Goal: Transaction & Acquisition: Purchase product/service

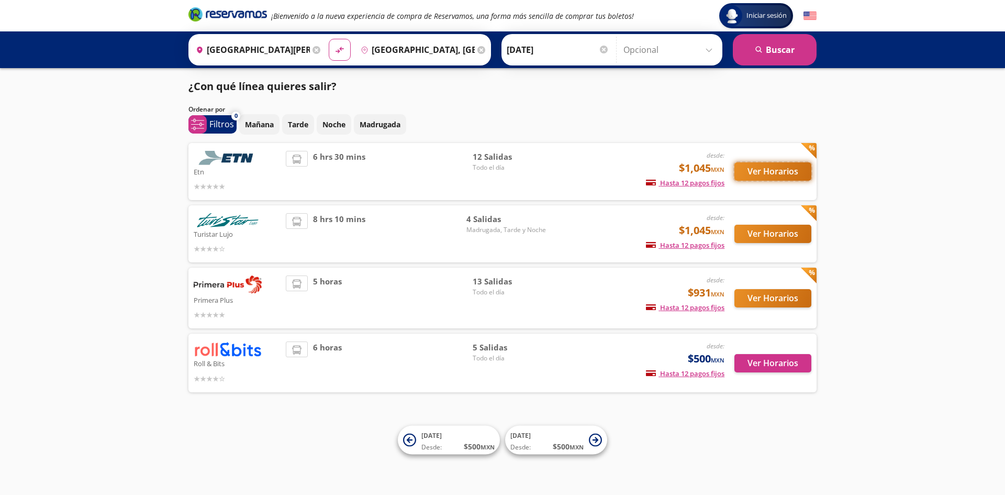
click at [767, 164] on button "Ver Horarios" at bounding box center [772, 171] width 77 height 18
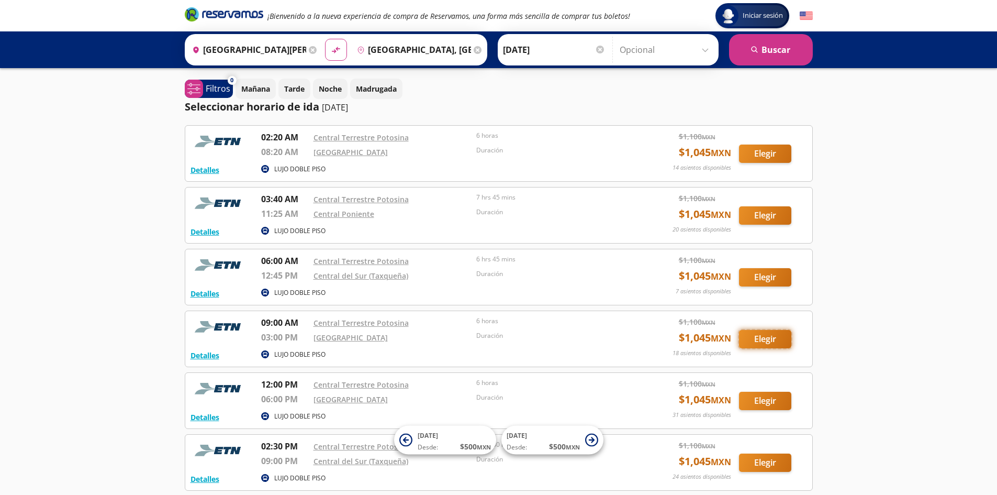
click at [751, 337] on button "Elegir" at bounding box center [765, 339] width 52 height 18
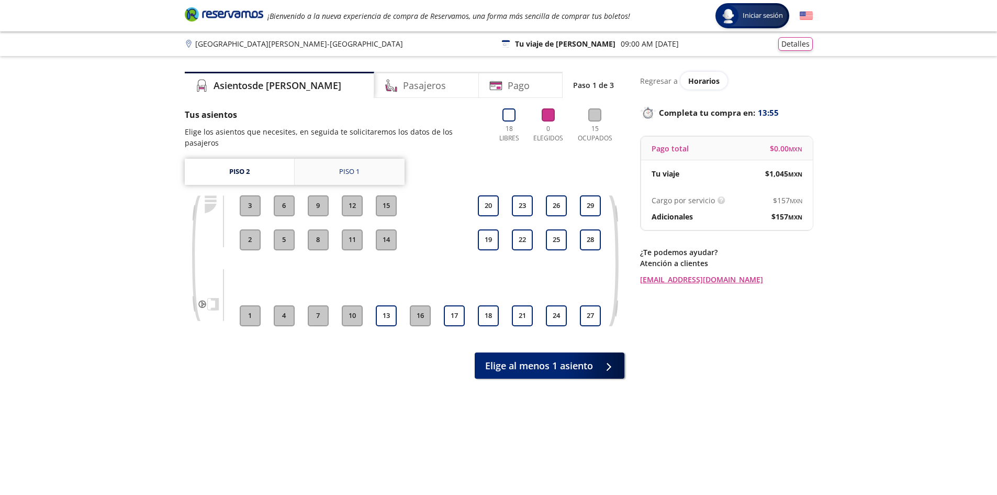
click at [340, 168] on link "Piso 1" at bounding box center [350, 172] width 110 height 26
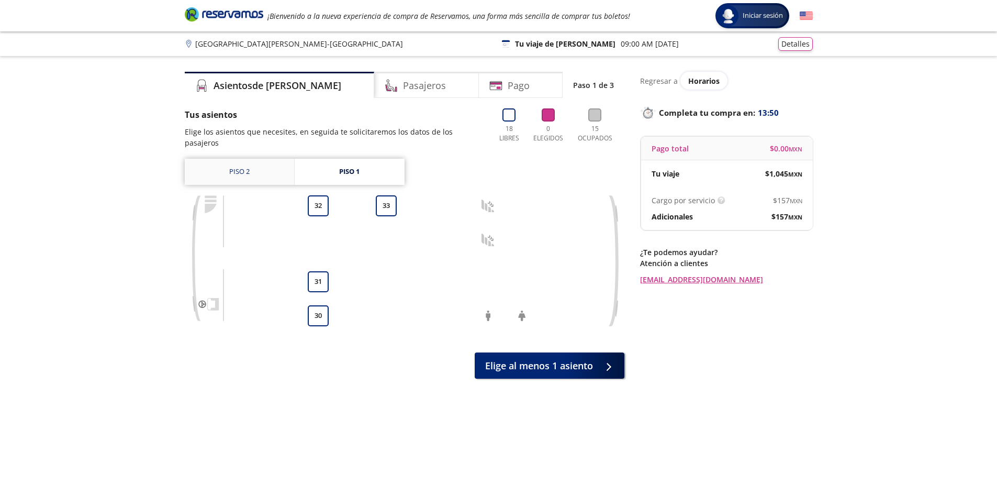
click at [254, 159] on link "Piso 2" at bounding box center [239, 172] width 109 height 26
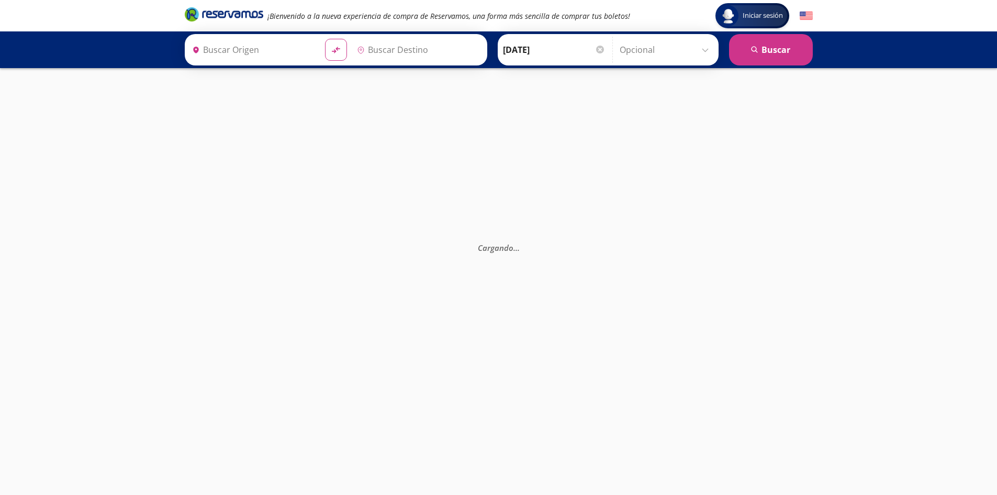
type input "[GEOGRAPHIC_DATA][PERSON_NAME], [GEOGRAPHIC_DATA][PERSON_NAME]"
type input "[GEOGRAPHIC_DATA], [GEOGRAPHIC_DATA]"
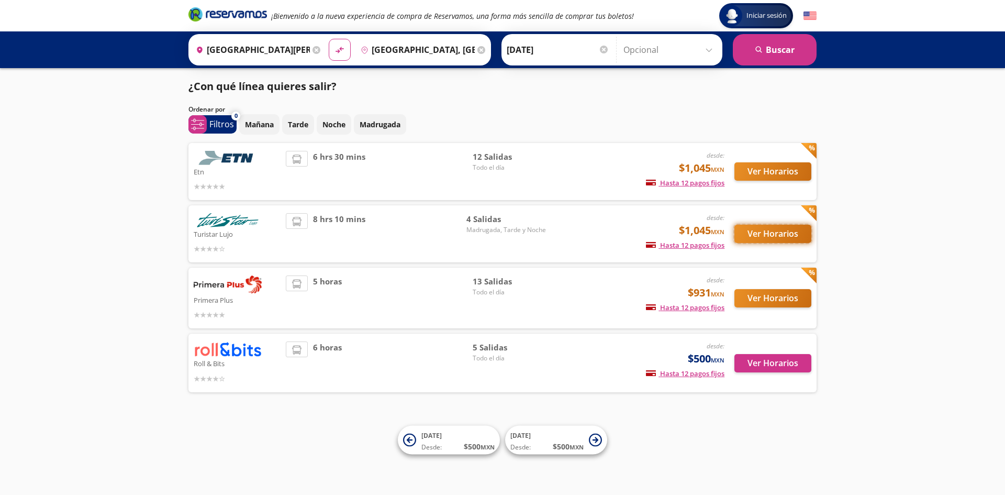
click at [804, 231] on button "Ver Horarios" at bounding box center [772, 234] width 77 height 18
click at [745, 299] on button "Ver Horarios" at bounding box center [772, 298] width 77 height 18
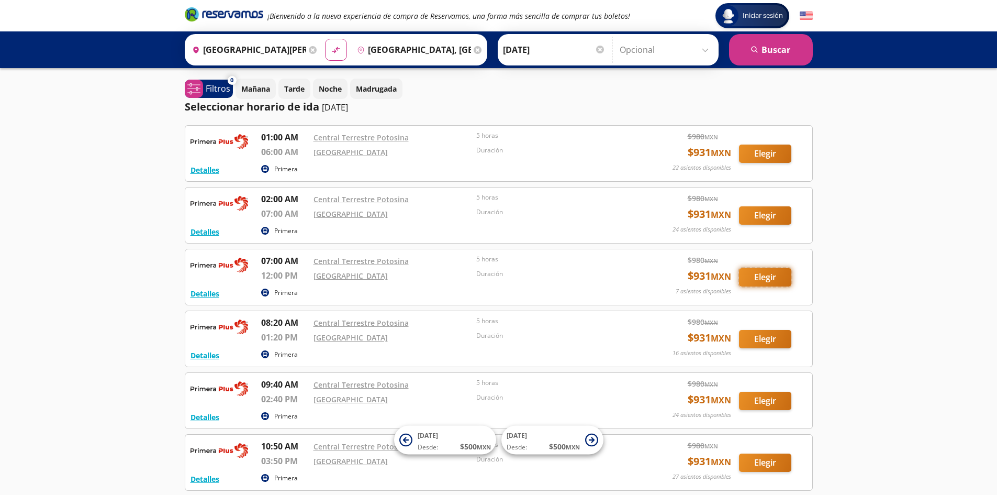
click at [777, 280] on button "Elegir" at bounding box center [765, 277] width 52 height 18
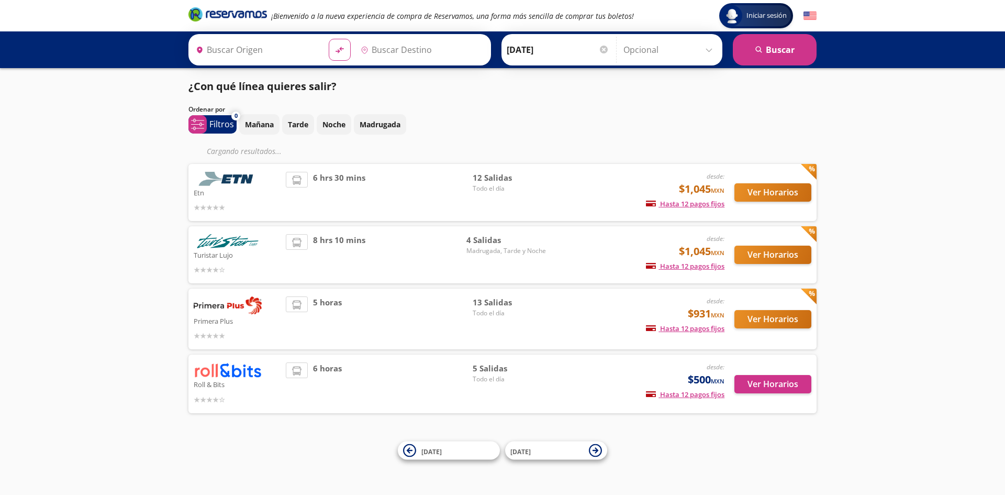
type input "[GEOGRAPHIC_DATA][PERSON_NAME], [GEOGRAPHIC_DATA][PERSON_NAME]"
type input "[GEOGRAPHIC_DATA], [GEOGRAPHIC_DATA]"
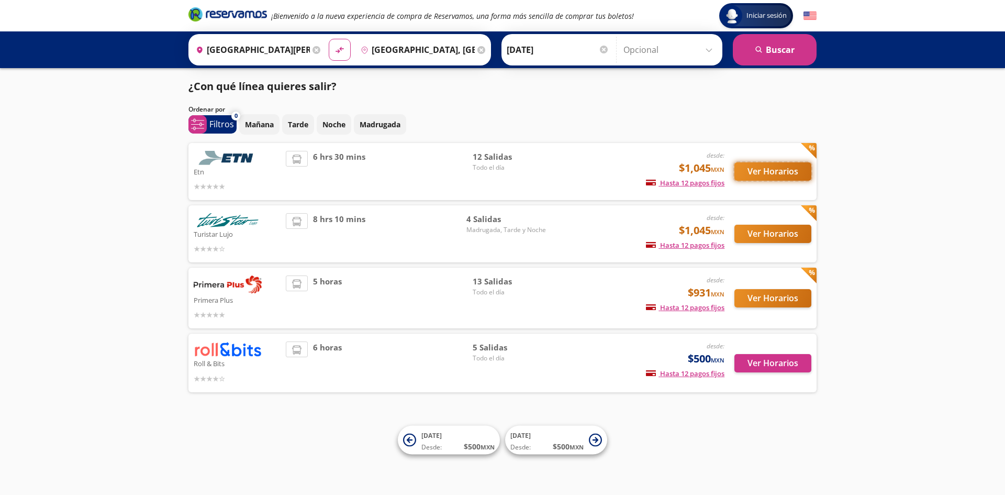
click at [784, 169] on button "Ver Horarios" at bounding box center [772, 171] width 77 height 18
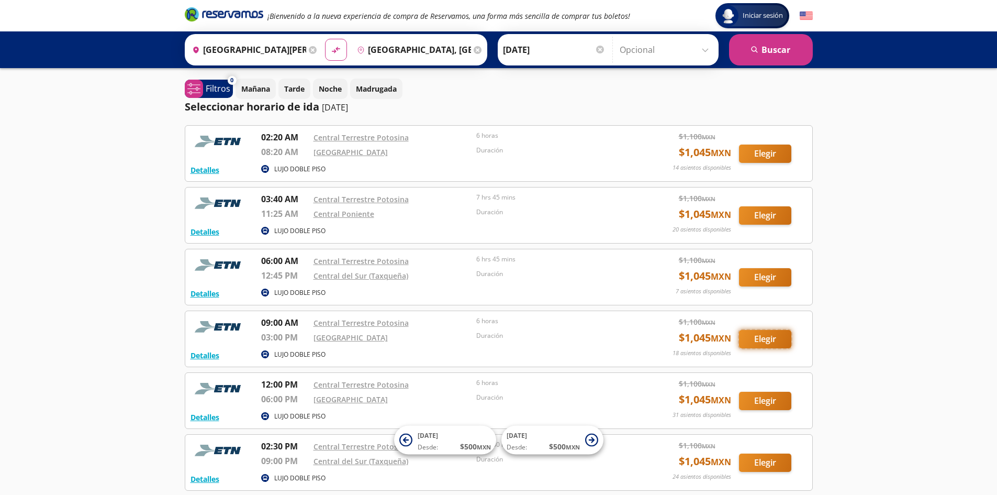
click at [758, 340] on button "Elegir" at bounding box center [765, 339] width 52 height 18
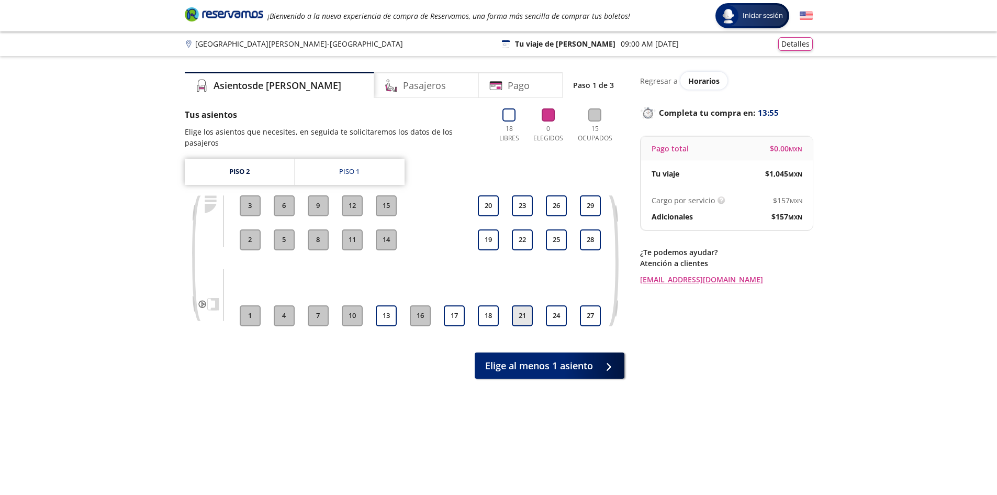
click at [519, 307] on button "21" at bounding box center [522, 315] width 21 height 21
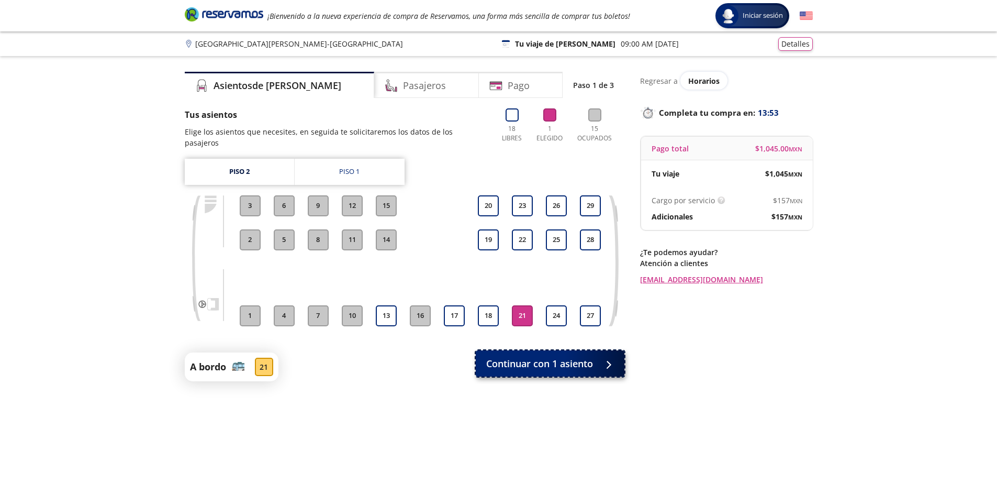
click at [522, 356] on span "Continuar con 1 asiento" at bounding box center [539, 363] width 107 height 14
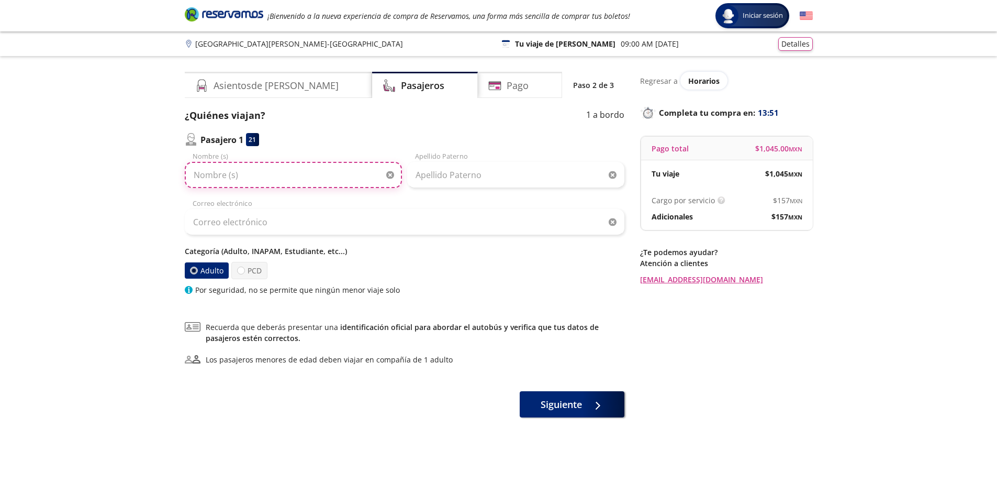
click at [299, 168] on input "Nombre (s)" at bounding box center [293, 175] width 217 height 26
type input "[PERSON_NAME]"
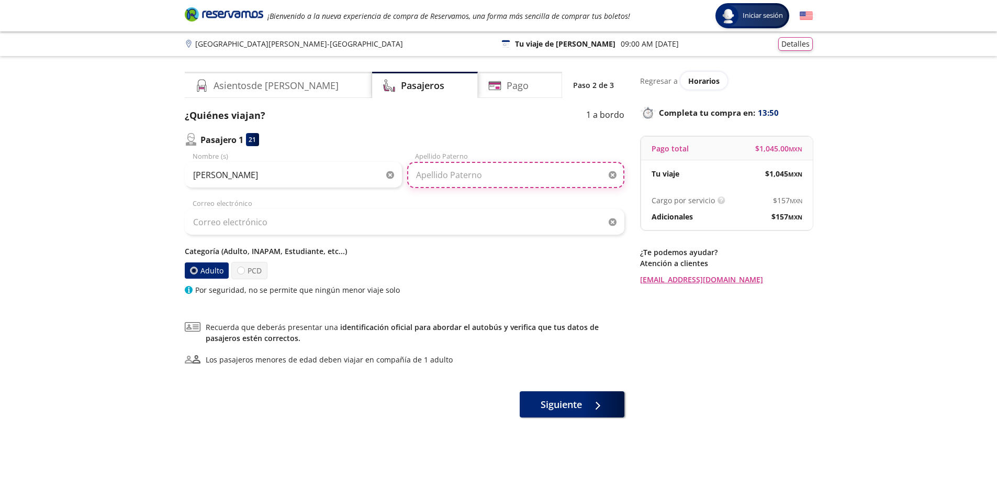
type input "[PERSON_NAME]"
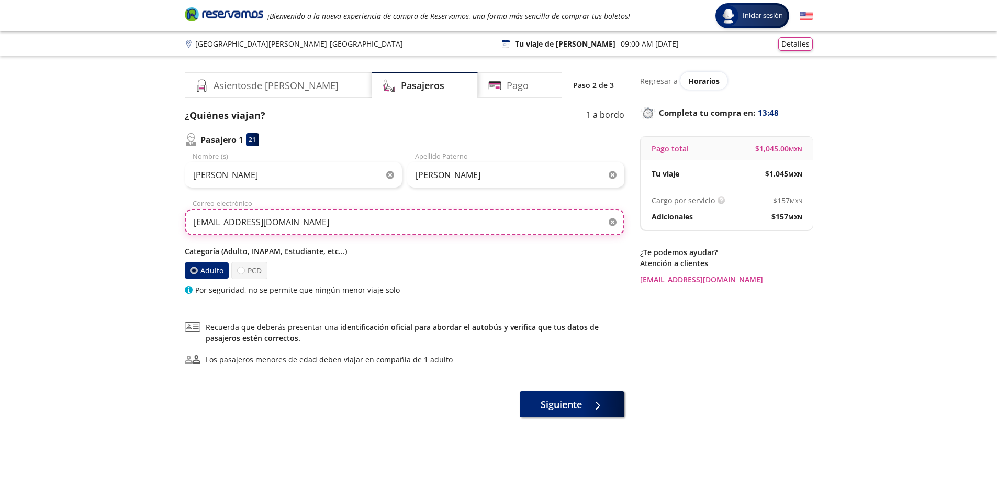
drag, startPoint x: 378, startPoint y: 225, endPoint x: 38, endPoint y: 225, distance: 340.2
click at [38, 225] on div "Group 9 Created with Sketch. Datos para la compra [GEOGRAPHIC_DATA][PERSON_NAME…" at bounding box center [498, 280] width 997 height 560
type input "[PERSON_NAME][EMAIL_ADDRESS][PERSON_NAME][DOMAIN_NAME]"
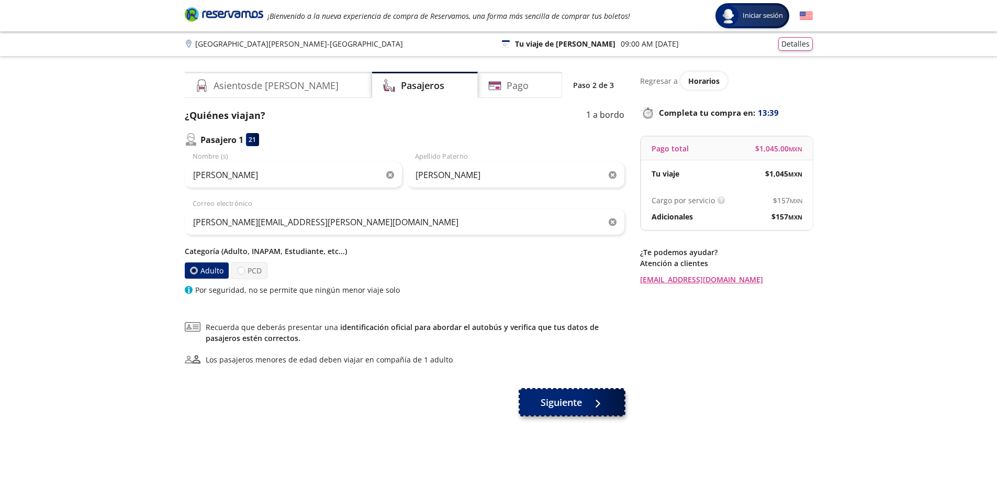
click at [589, 397] on div at bounding box center [595, 402] width 16 height 13
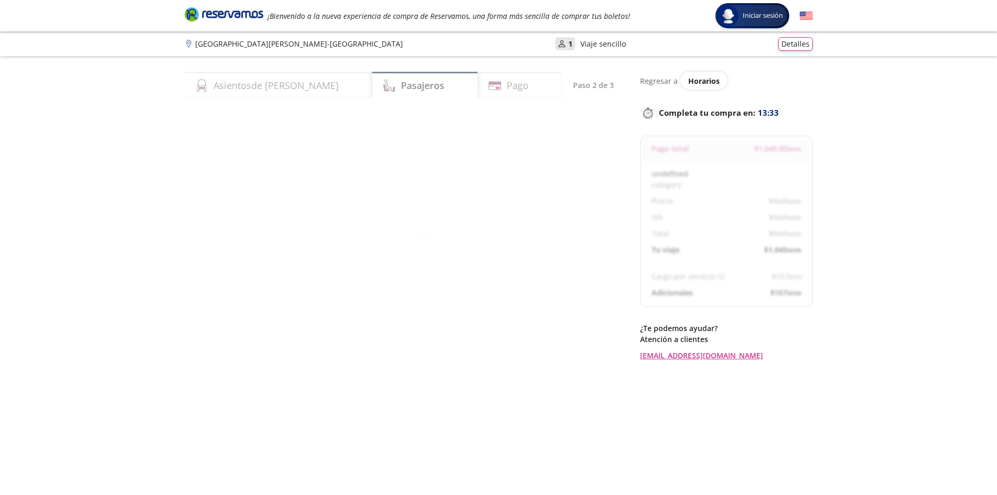
select select "MX"
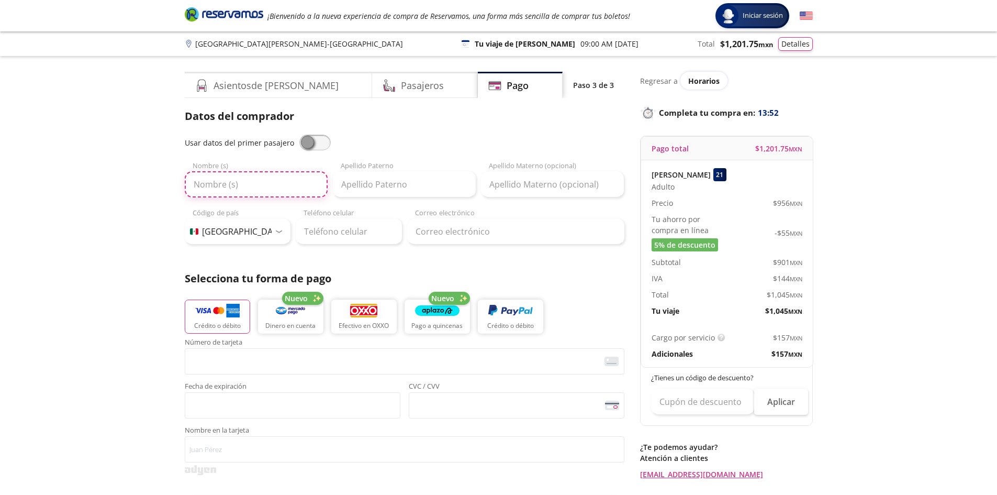
click at [302, 182] on input "Nombre (s)" at bounding box center [256, 184] width 143 height 26
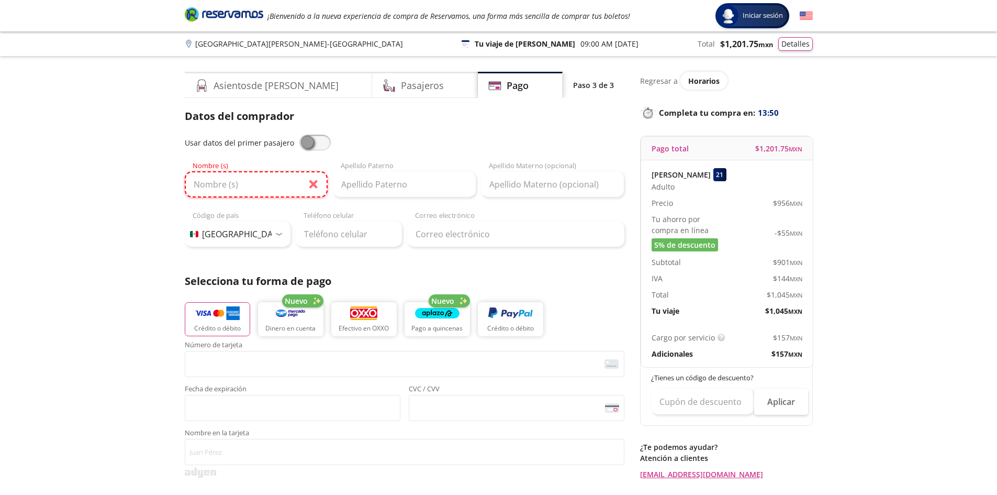
type input "[PERSON_NAME]"
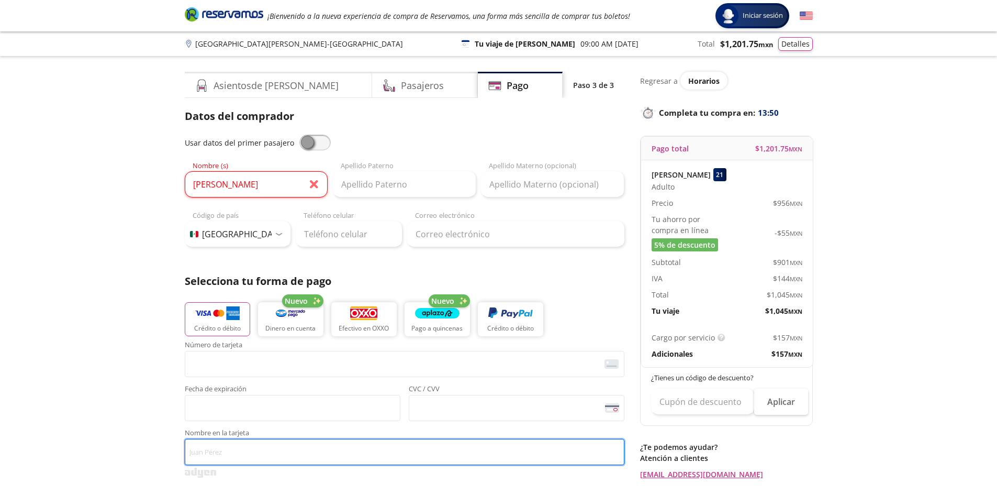
type input "[PERSON_NAME]"
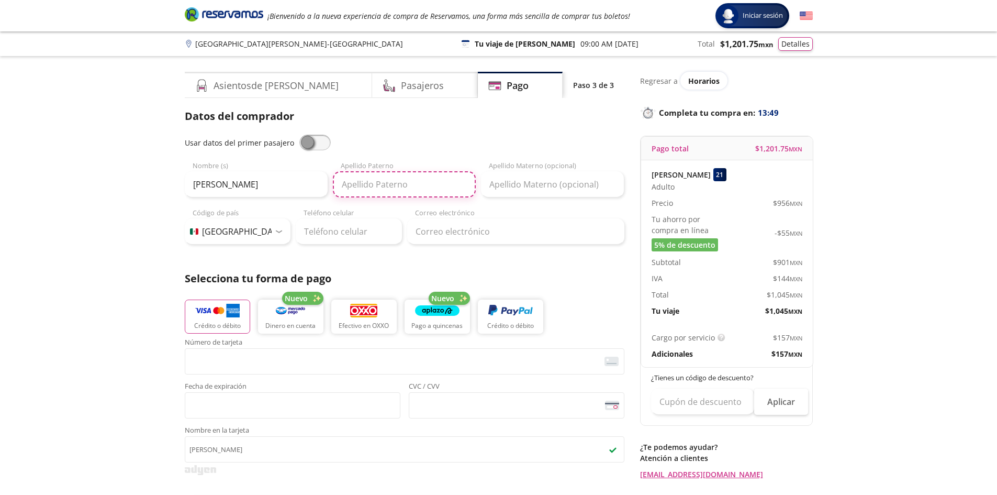
click at [447, 180] on input "Apellido Paterno" at bounding box center [404, 184] width 143 height 26
type input "[PERSON_NAME]"
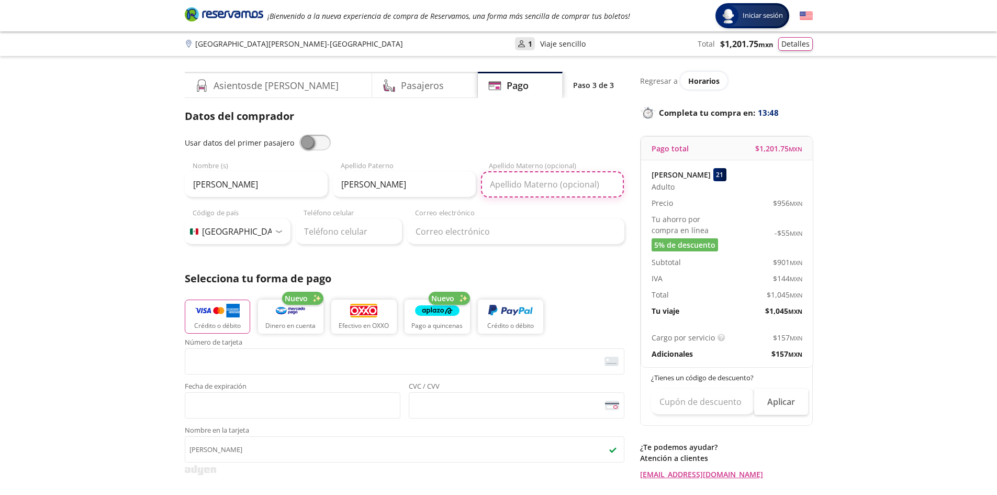
type input "[PERSON_NAME]"
type input "[PHONE_NUMBER]"
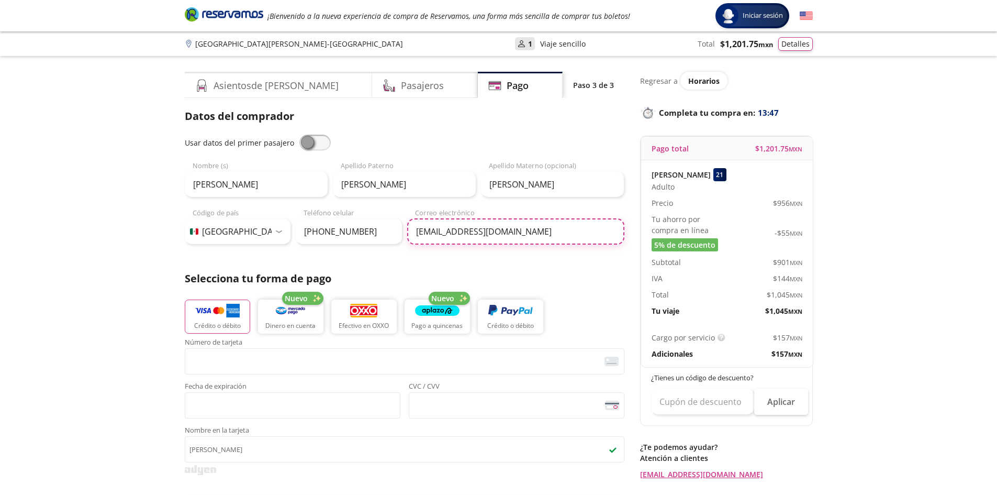
click at [530, 228] on input "[EMAIL_ADDRESS][DOMAIN_NAME]" at bounding box center [515, 231] width 217 height 26
click at [585, 221] on input "[EMAIL_ADDRESS][DOMAIN_NAME]" at bounding box center [515, 231] width 217 height 26
type input "[PERSON_NAME][EMAIL_ADDRESS][PERSON_NAME][DOMAIN_NAME]"
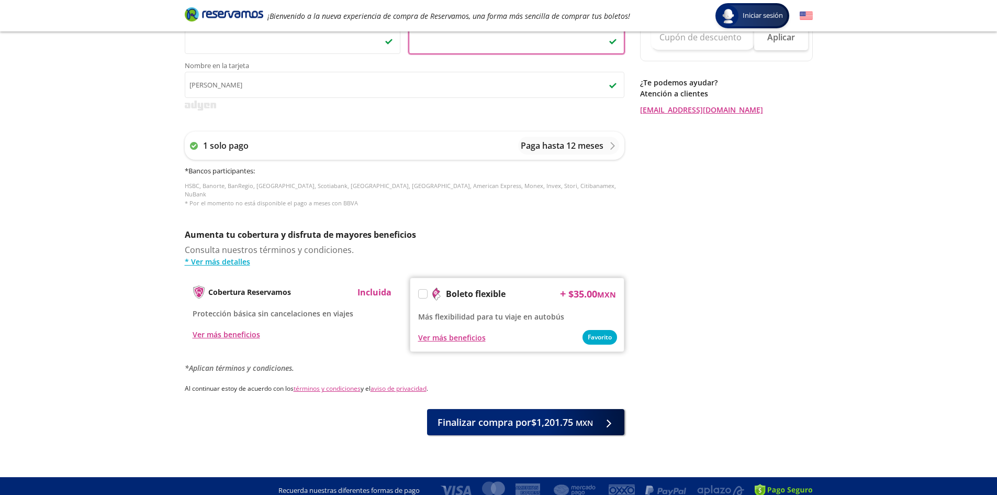
scroll to position [207, 0]
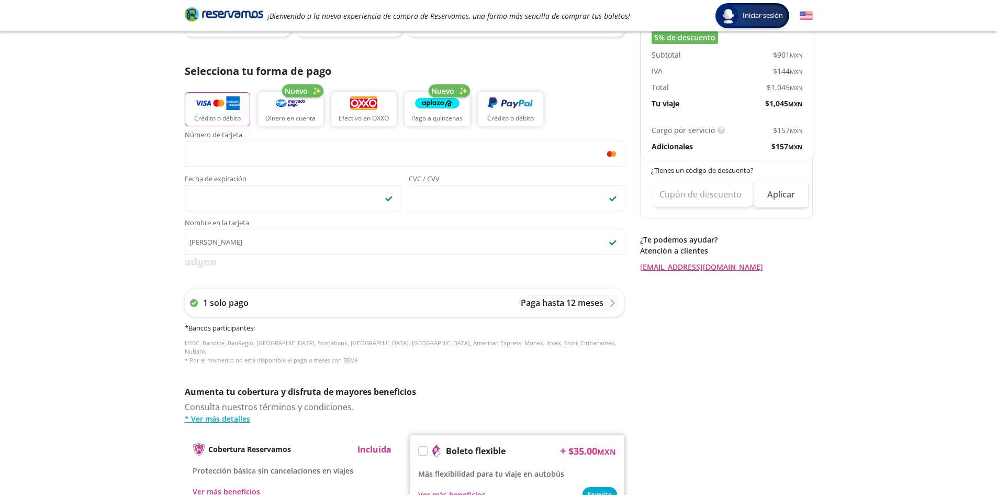
click at [711, 138] on div "Cargo por servicio Esto nos permite seguir trabajando para ofrecerte la mayor c…" at bounding box center [727, 138] width 172 height 43
click at [683, 198] on input "text" at bounding box center [702, 194] width 103 height 26
drag, startPoint x: 777, startPoint y: 127, endPoint x: 810, endPoint y: 152, distance: 41.5
click at [810, 152] on div "Cargo por servicio Esto nos permite seguir trabajando para ofrecerte la mayor c…" at bounding box center [727, 138] width 172 height 43
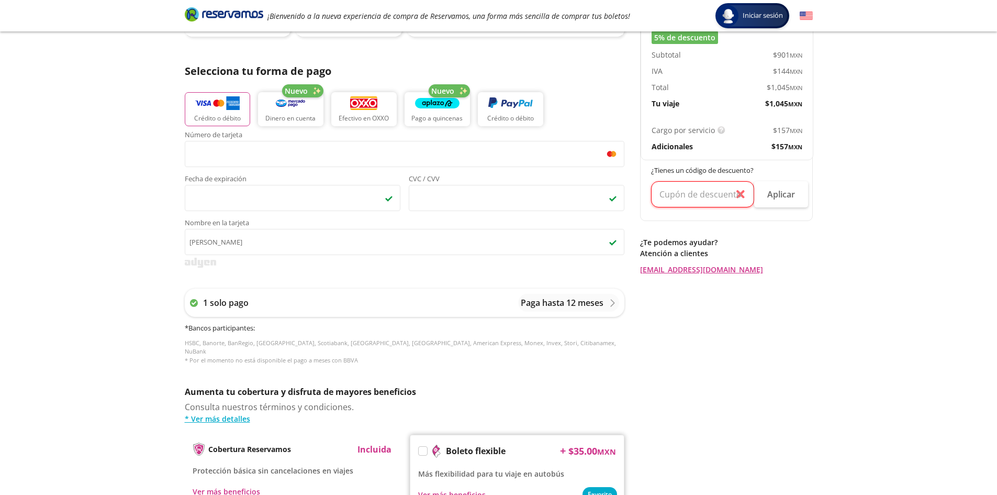
click at [828, 258] on div "Group 9 Created with Sketch. Pago [GEOGRAPHIC_DATA][PERSON_NAME] - [GEOGRAPHIC_…" at bounding box center [498, 226] width 997 height 867
click at [742, 194] on input "text" at bounding box center [702, 194] width 103 height 26
click at [719, 284] on div "Regresar a Horarios Completa tu compra en : 12:28 Pago total $ 1,201.75 MXN [PE…" at bounding box center [726, 228] width 173 height 728
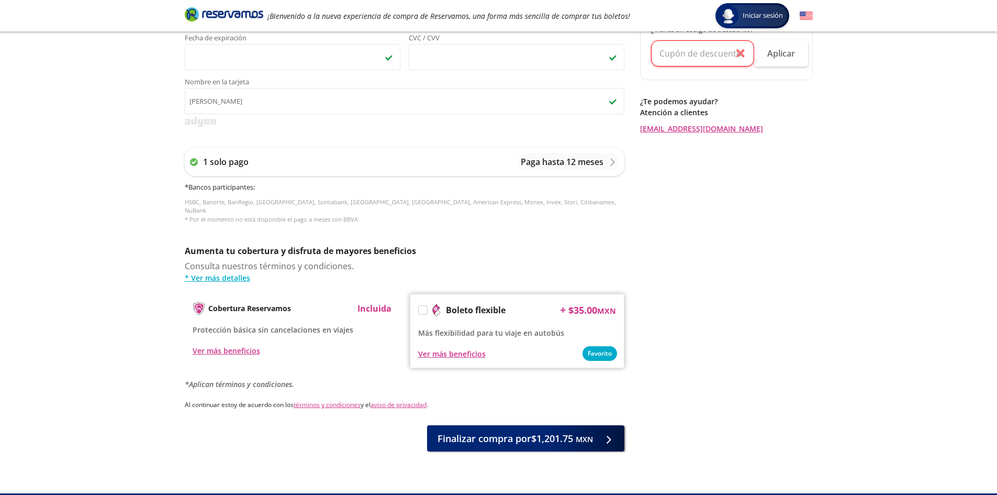
scroll to position [364, 0]
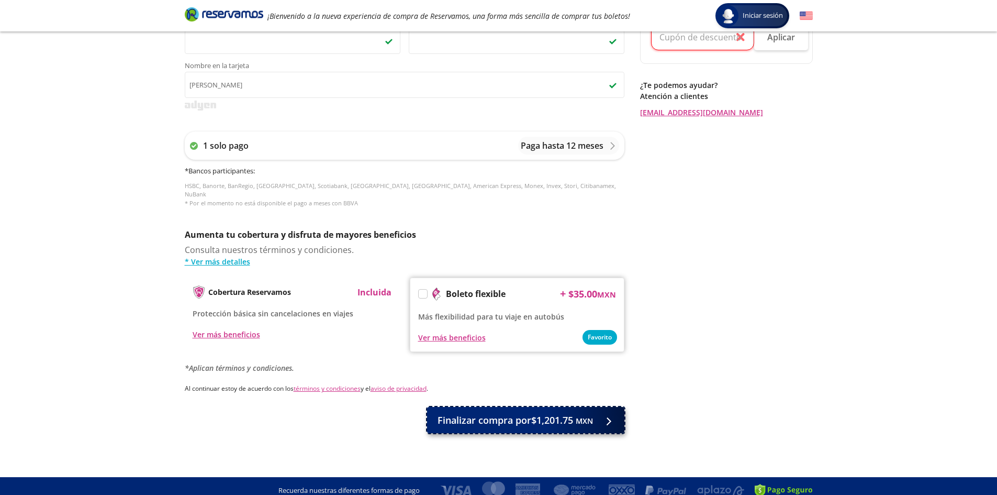
click at [520, 414] on span "Finalizar compra por $1,201.75 MXN" at bounding box center [515, 420] width 155 height 14
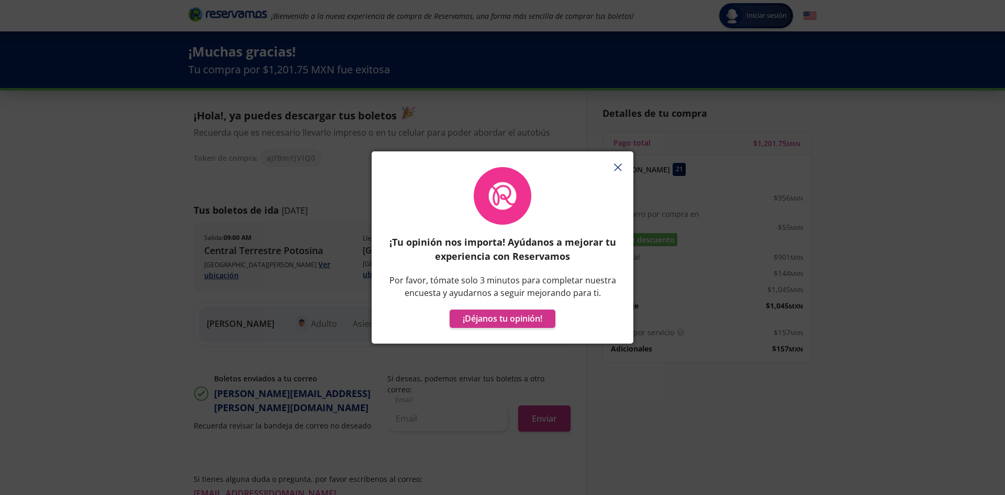
click at [618, 166] on icon "button" at bounding box center [618, 167] width 8 height 8
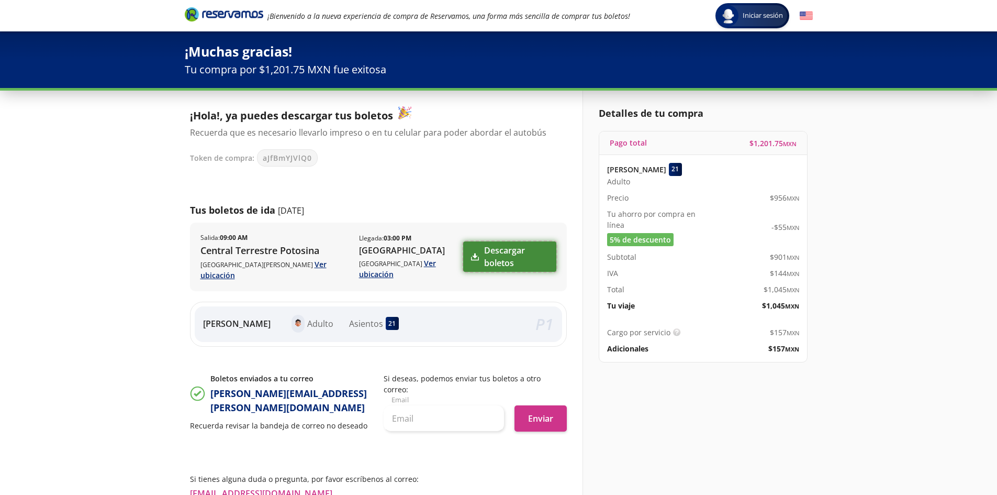
click at [492, 244] on link "Descargar boletos" at bounding box center [509, 256] width 93 height 30
